Goal: Task Accomplishment & Management: Use online tool/utility

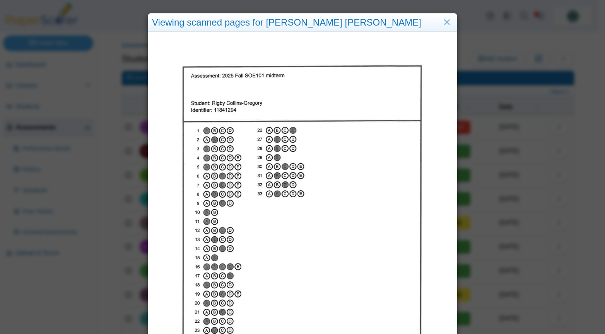
select select "***"
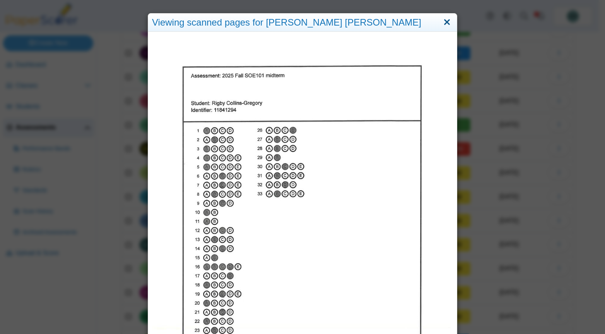
click at [445, 22] on link "Close" at bounding box center [447, 22] width 12 height 13
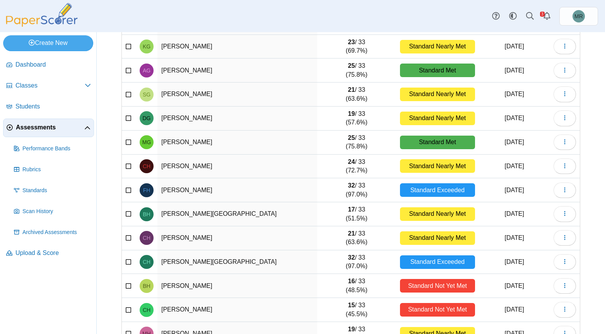
scroll to position [2213, 0]
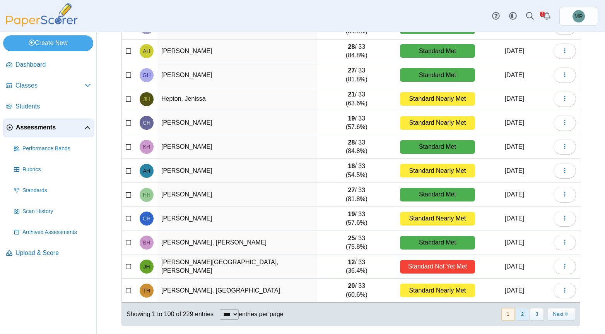
click at [517, 313] on button "2" at bounding box center [523, 314] width 14 height 13
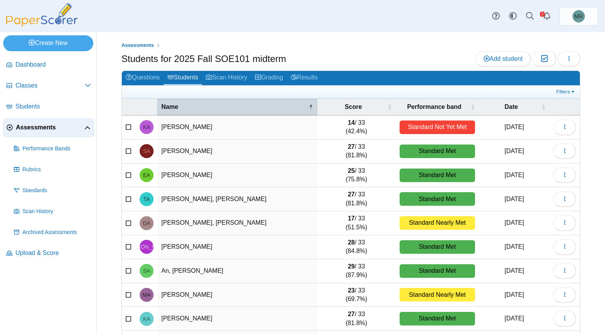
scroll to position [53, 0]
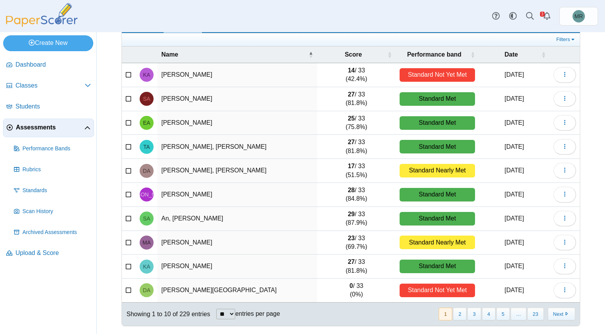
click at [216, 308] on select "** ** ** ***" at bounding box center [225, 313] width 19 height 10
select select "***"
click option "***" at bounding box center [0, 0] width 0 height 0
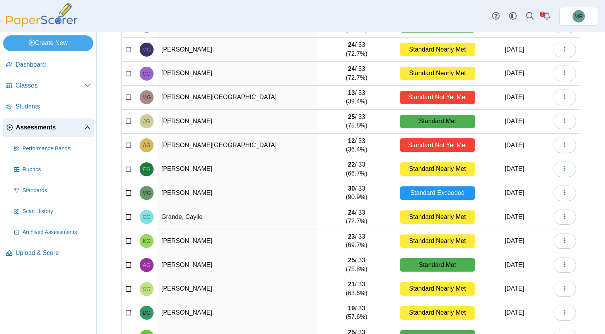
scroll to position [2213, 0]
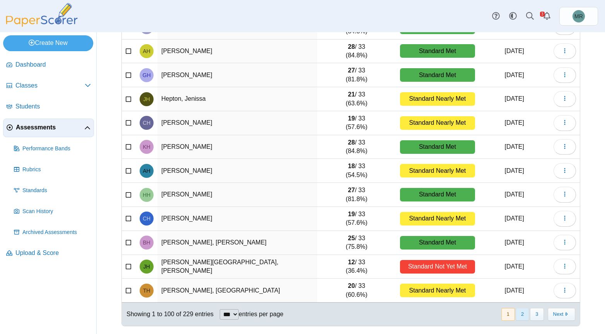
click at [516, 315] on button "2" at bounding box center [523, 314] width 14 height 13
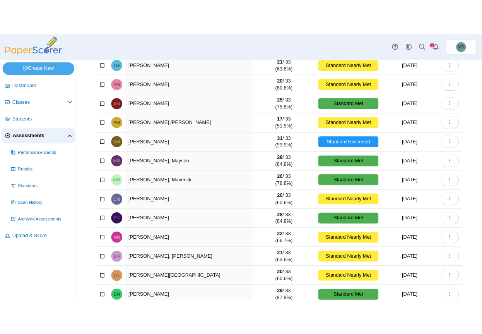
scroll to position [783, 0]
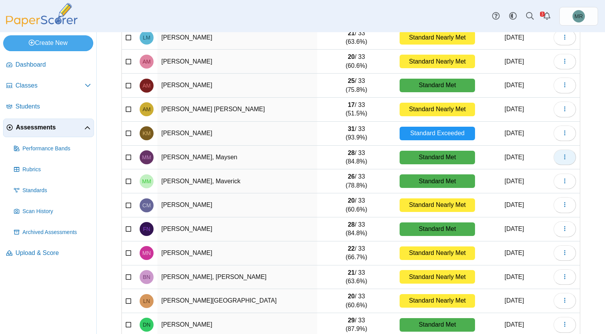
click at [562, 157] on span "button" at bounding box center [565, 157] width 6 height 7
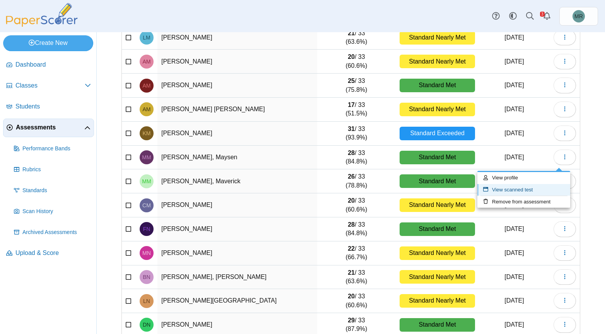
click at [535, 189] on link "View scanned test" at bounding box center [523, 190] width 93 height 12
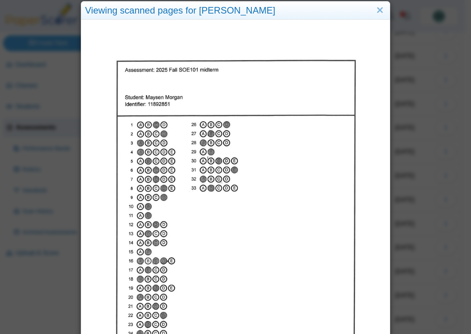
scroll to position [0, 0]
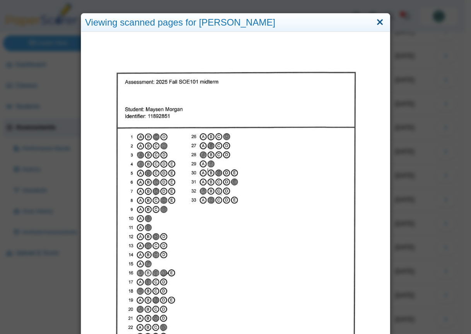
click at [380, 21] on link "Close" at bounding box center [380, 22] width 12 height 13
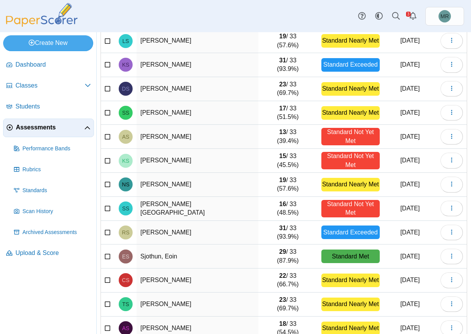
scroll to position [2217, 0]
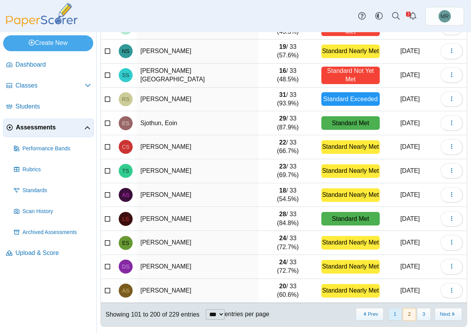
click at [388, 314] on button "1" at bounding box center [395, 314] width 14 height 13
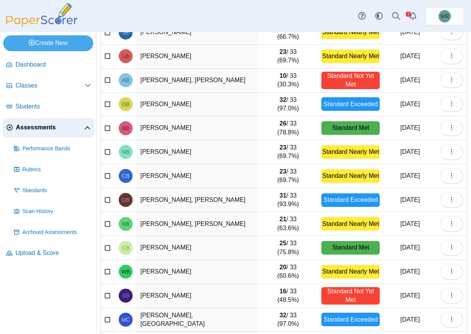
scroll to position [552, 0]
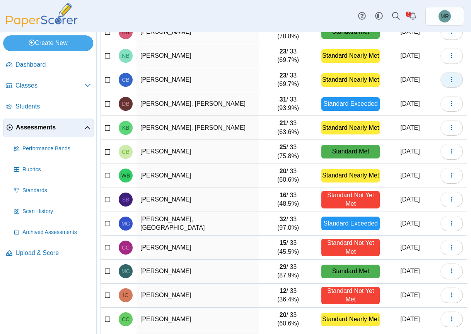
click at [451, 82] on use "button" at bounding box center [451, 79] width 1 height 5
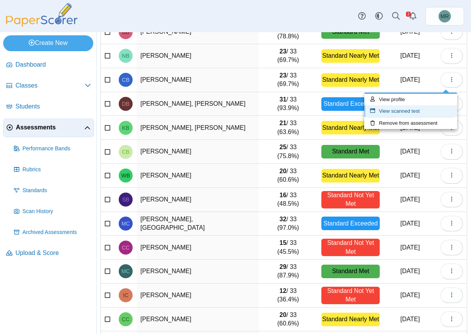
click at [429, 113] on link "View scanned test" at bounding box center [410, 111] width 93 height 12
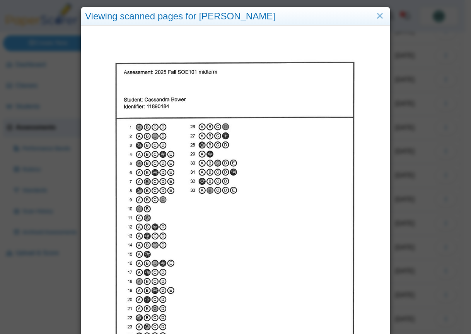
scroll to position [0, 0]
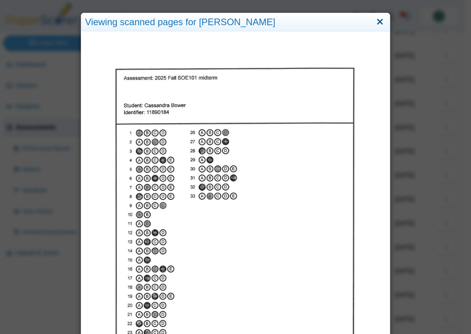
click at [380, 21] on link "Close" at bounding box center [380, 21] width 12 height 13
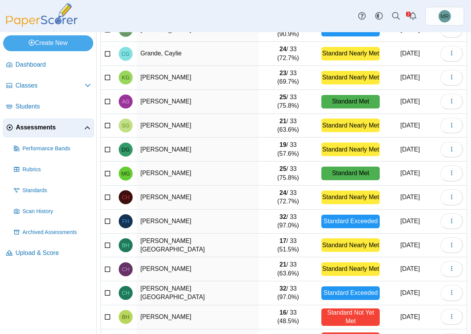
scroll to position [2217, 0]
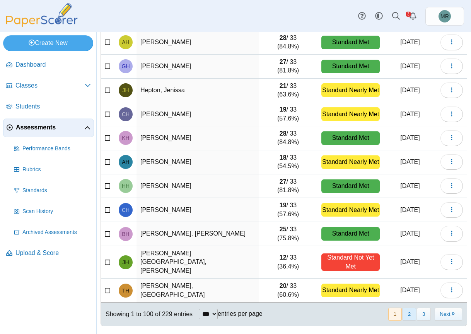
click at [404, 316] on button "2" at bounding box center [410, 313] width 14 height 13
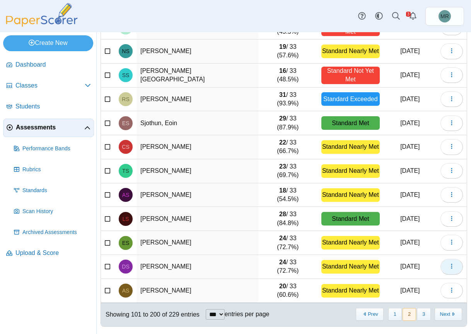
click at [449, 265] on icon "button" at bounding box center [452, 266] width 6 height 6
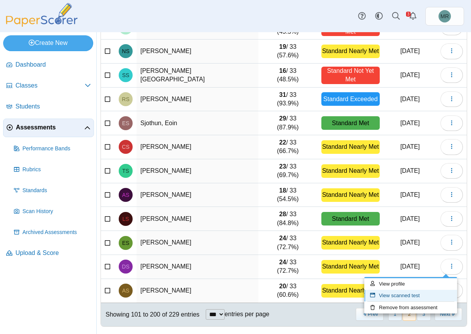
click at [421, 297] on link "View scanned test" at bounding box center [410, 295] width 93 height 12
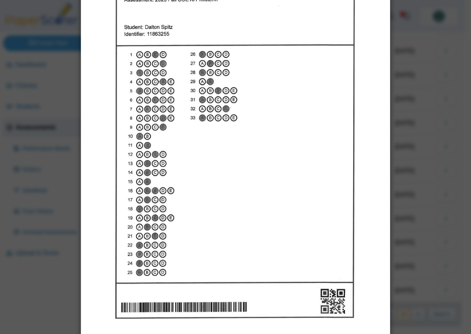
scroll to position [80, 0]
